Goal: Go to known website: Go to known website

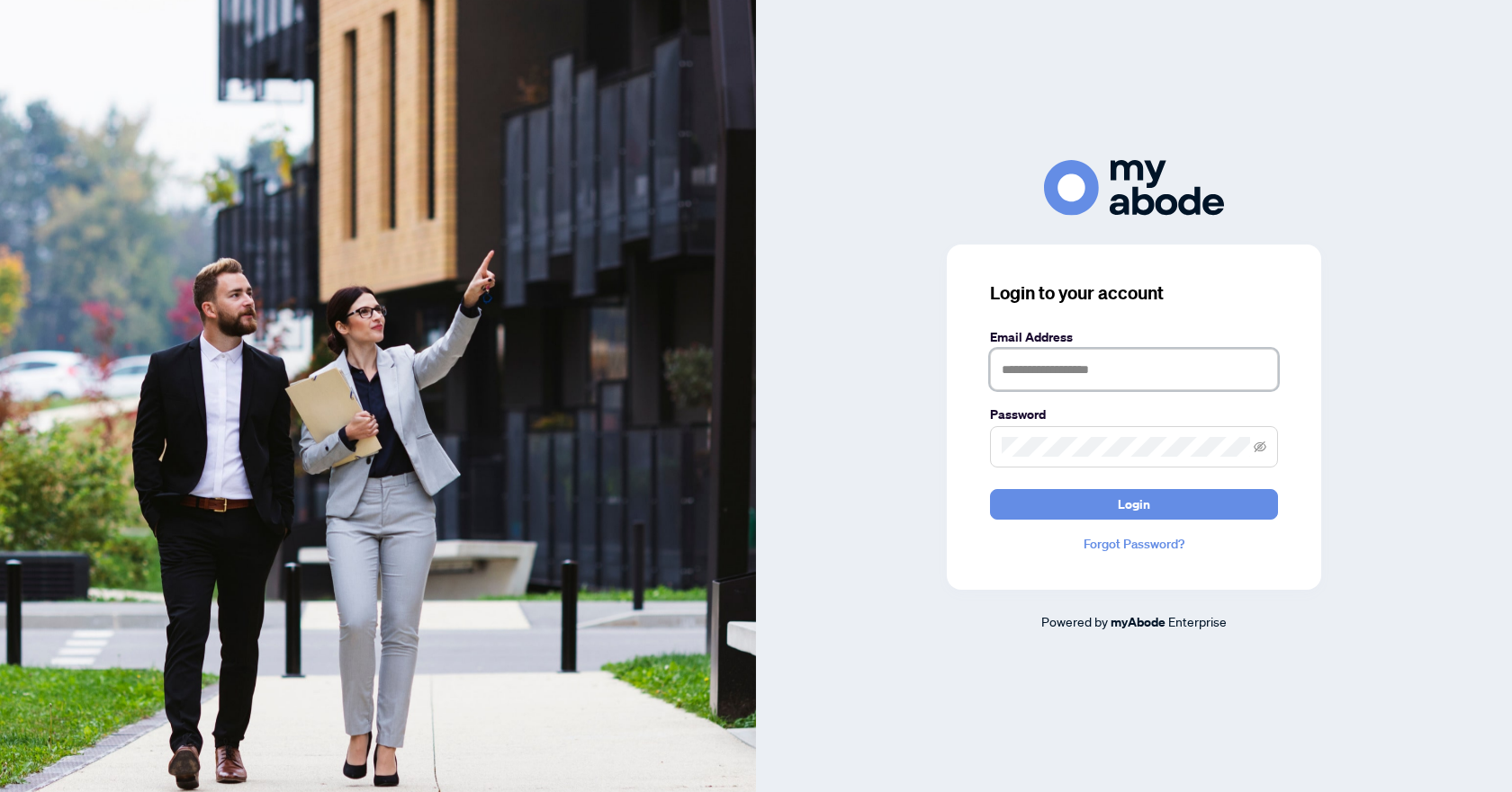
type input "**********"
click at [1038, 492] on button "Login" at bounding box center [1133, 504] width 288 height 31
